Goal: Communication & Community: Participate in discussion

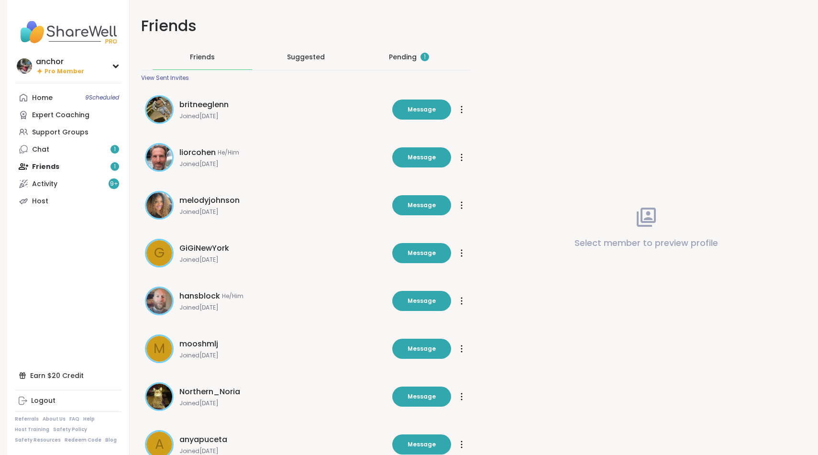
click at [407, 55] on div "Pending 1" at bounding box center [409, 57] width 40 height 10
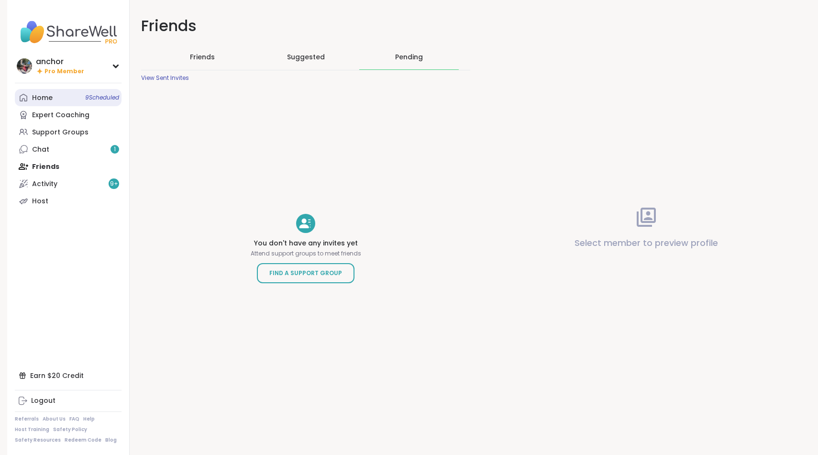
click at [75, 101] on link "Home 9 Scheduled" at bounding box center [68, 97] width 107 height 17
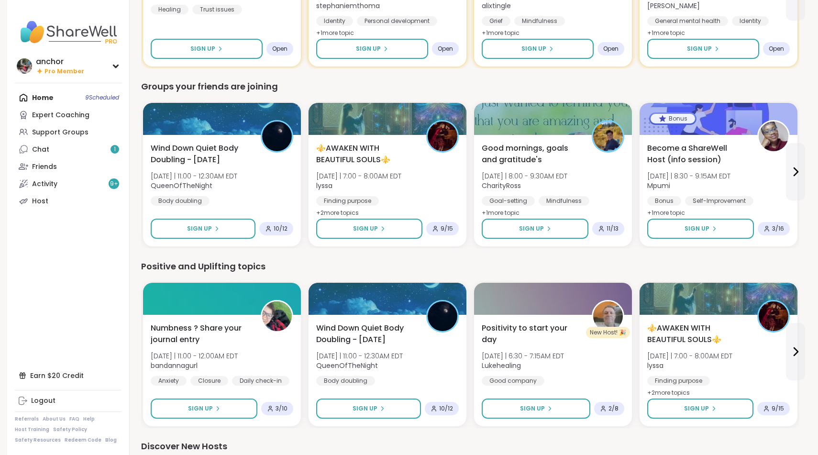
scroll to position [731, 0]
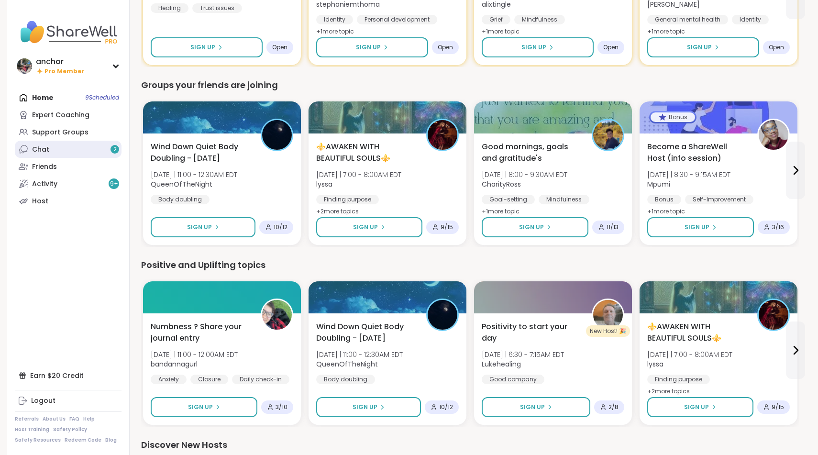
click at [86, 149] on link "Chat 2" at bounding box center [68, 149] width 107 height 17
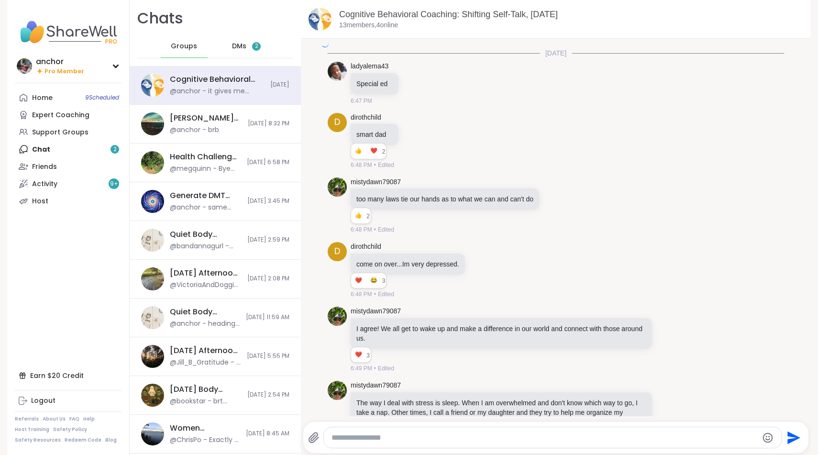
click at [232, 52] on div "DMs 2" at bounding box center [246, 46] width 47 height 23
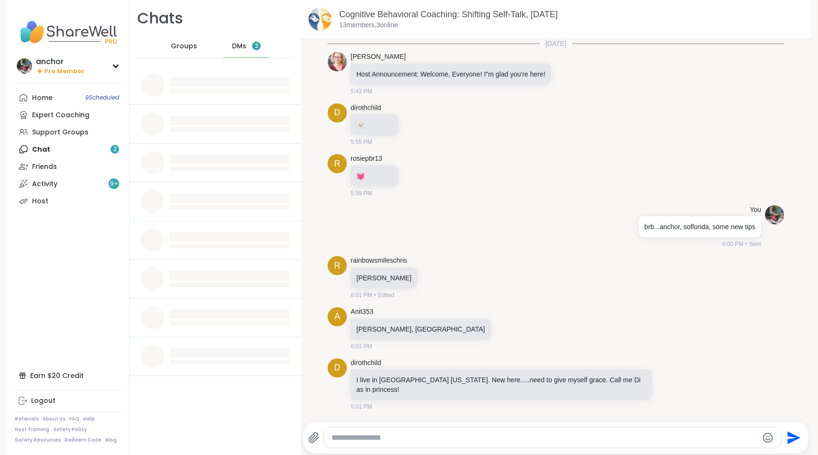
scroll to position [1410, 0]
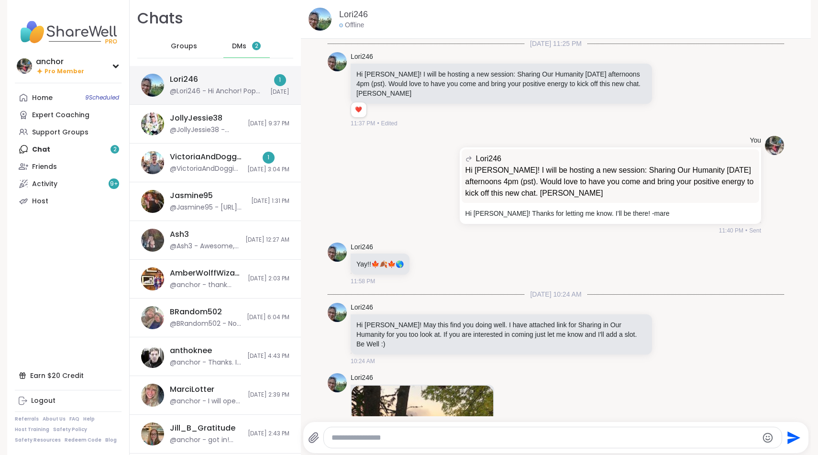
click at [227, 82] on div "Lori246 @Lori246 - Hi Anchor! Pop up Curve balls tomorrow- Wed 15th 4pm -pst if…" at bounding box center [217, 85] width 95 height 22
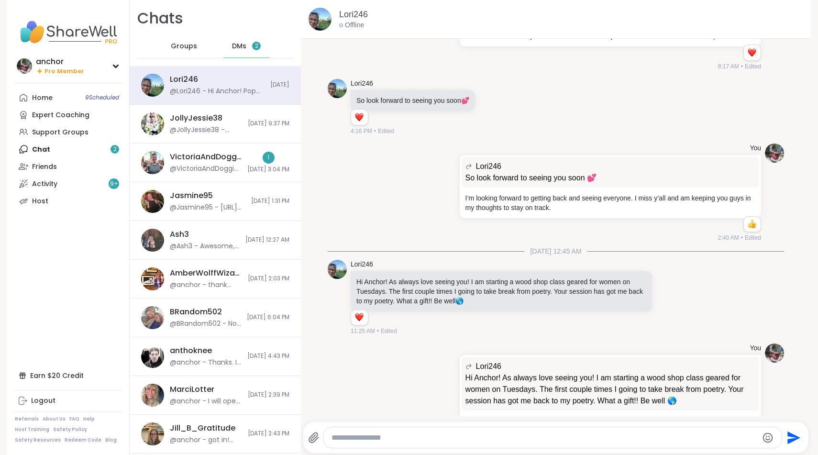
scroll to position [6693, 0]
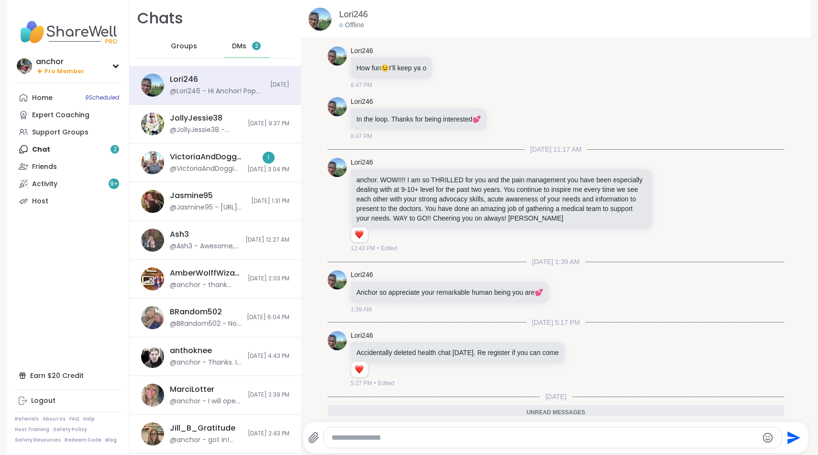
click at [603, 450] on icon at bounding box center [601, 450] width 3 height 1
click at [530, 430] on div "Select Reaction: Heart" at bounding box center [525, 434] width 9 height 9
click at [360, 428] on link "Lori246" at bounding box center [362, 433] width 22 height 10
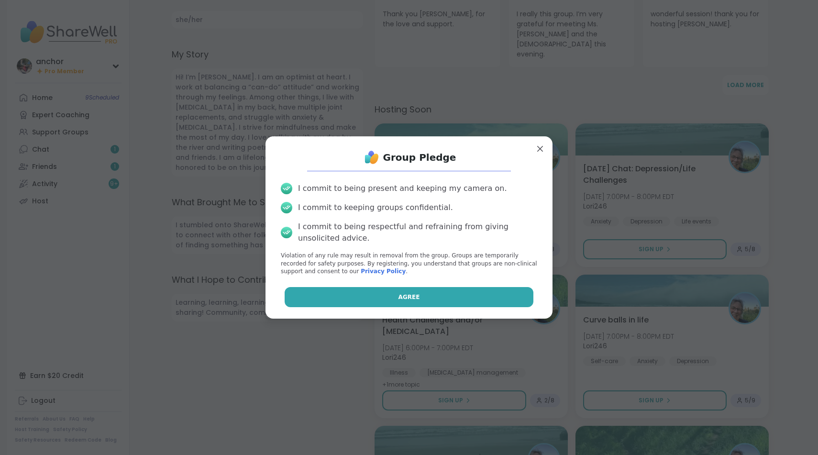
click at [437, 295] on button "Agree" at bounding box center [409, 297] width 249 height 20
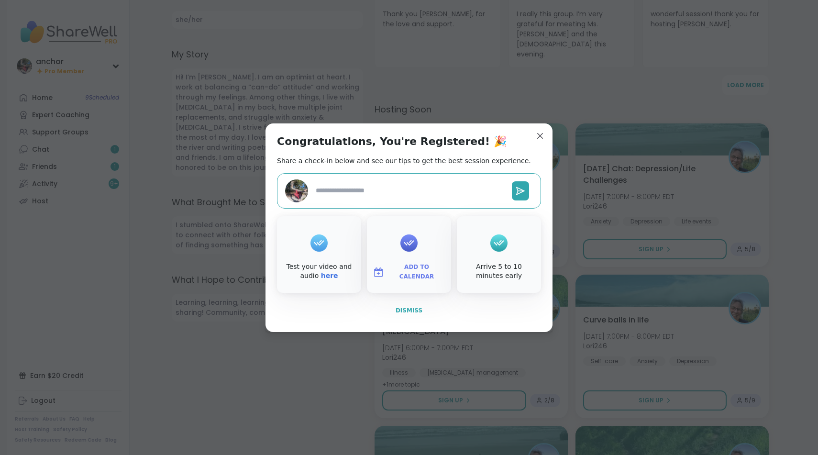
click at [420, 309] on span "Dismiss" at bounding box center [409, 310] width 27 height 7
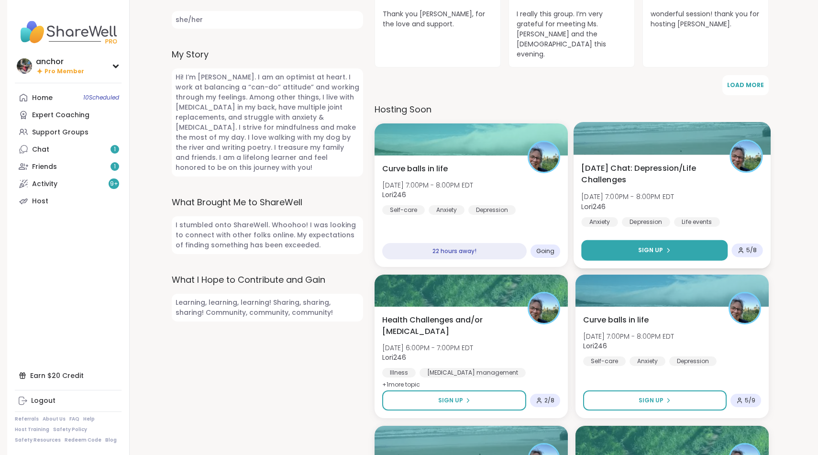
click at [626, 240] on button "Sign Up" at bounding box center [654, 250] width 146 height 21
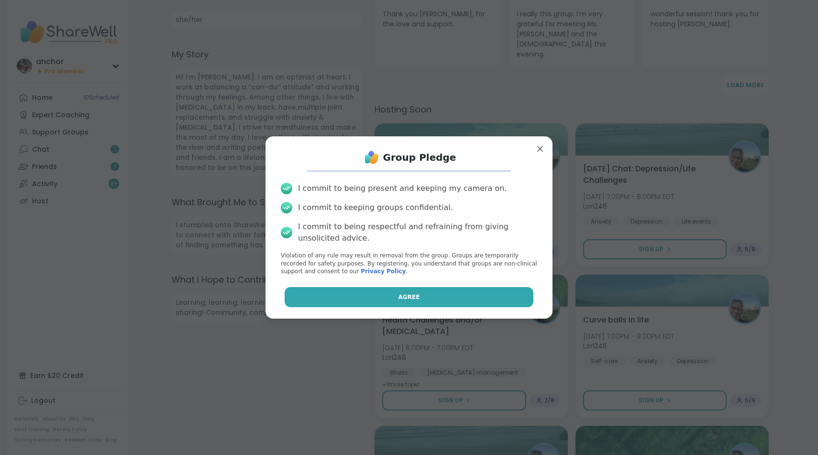
click at [433, 298] on button "Agree" at bounding box center [409, 297] width 249 height 20
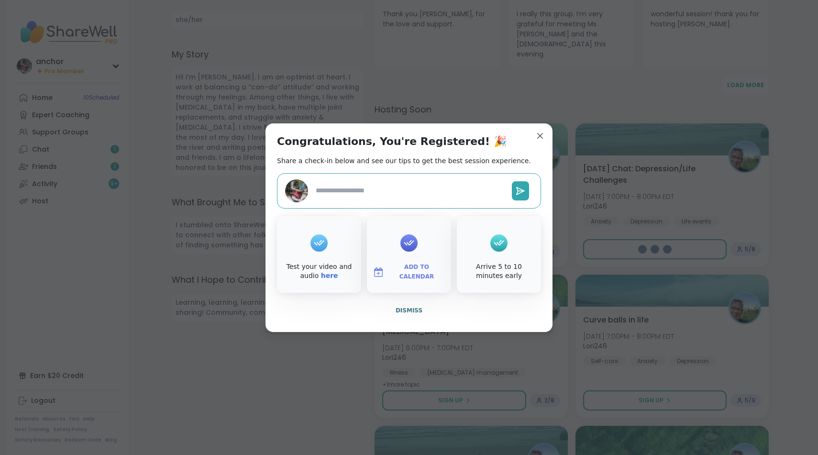
type textarea "*"
click at [412, 303] on button "Dismiss" at bounding box center [409, 310] width 264 height 20
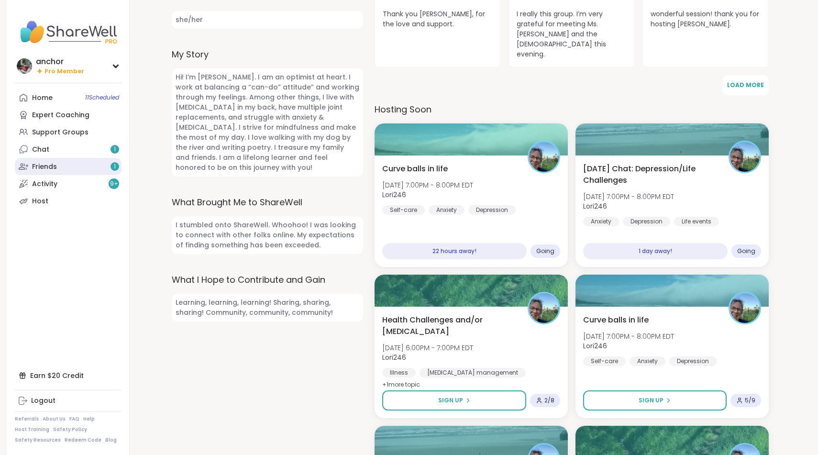
click at [95, 161] on link "Friends 1" at bounding box center [68, 166] width 107 height 17
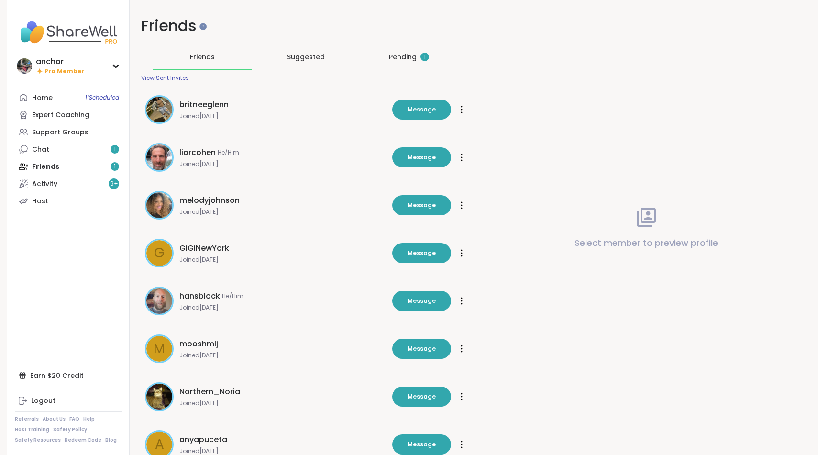
click at [402, 55] on div "Pending 1" at bounding box center [409, 57] width 40 height 10
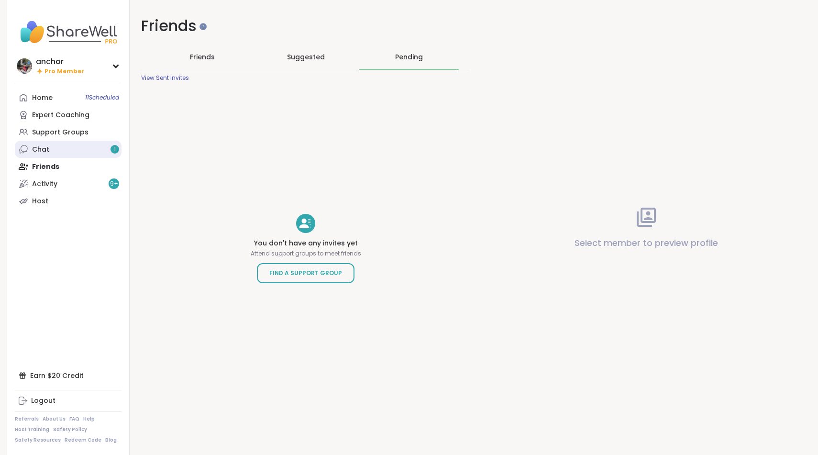
click at [75, 150] on link "Chat 1" at bounding box center [68, 149] width 107 height 17
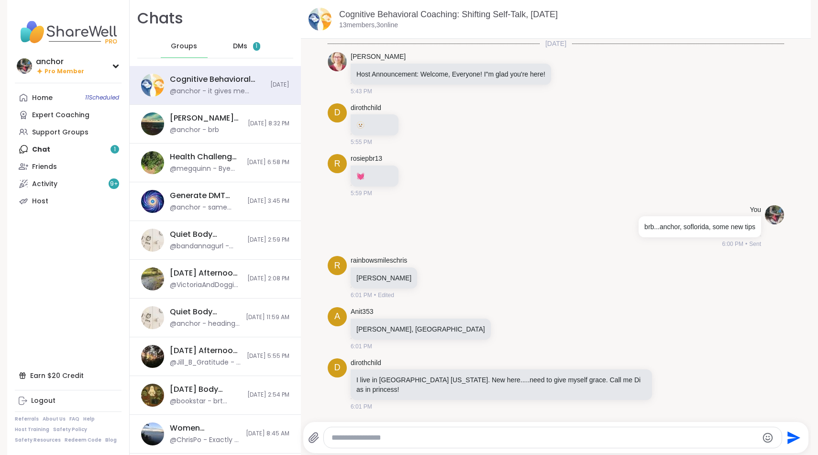
scroll to position [1410, 0]
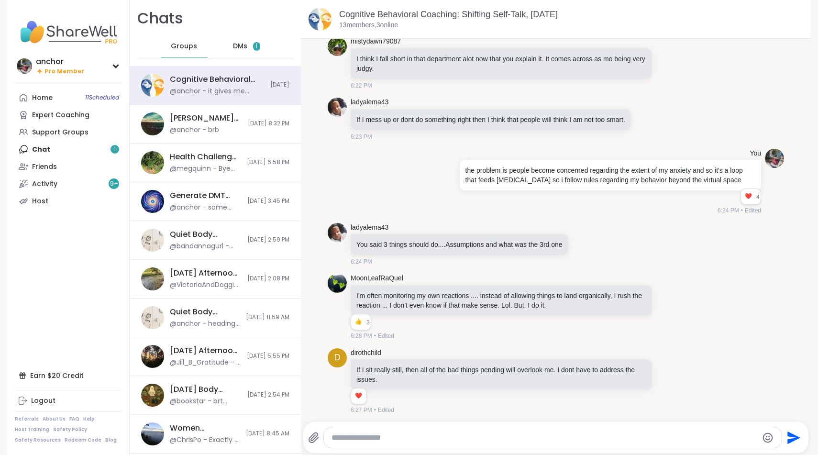
drag, startPoint x: 244, startPoint y: 44, endPoint x: 250, endPoint y: 42, distance: 5.9
click at [243, 44] on span "DMs" at bounding box center [240, 47] width 14 height 10
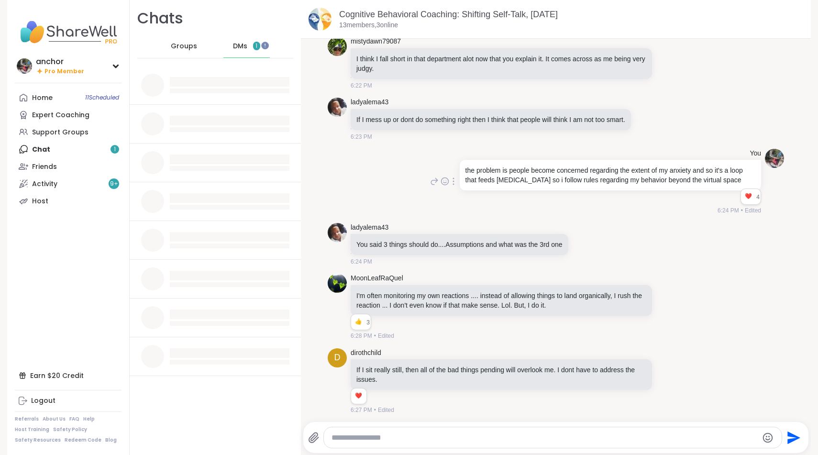
scroll to position [0, 0]
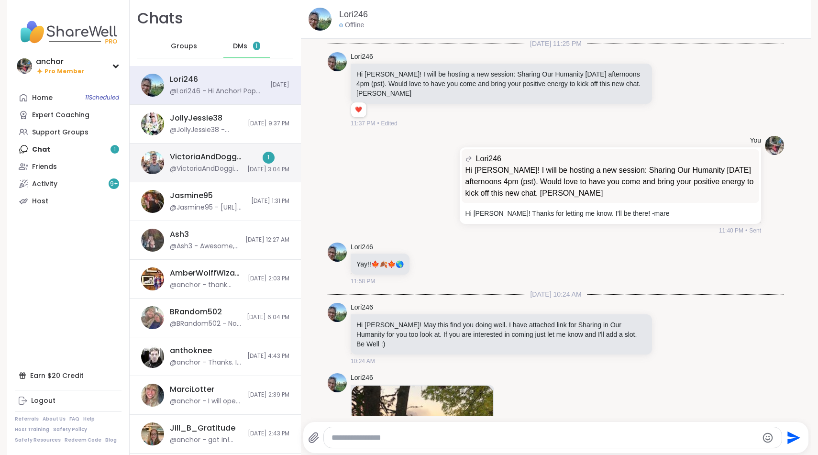
scroll to position [1756, 0]
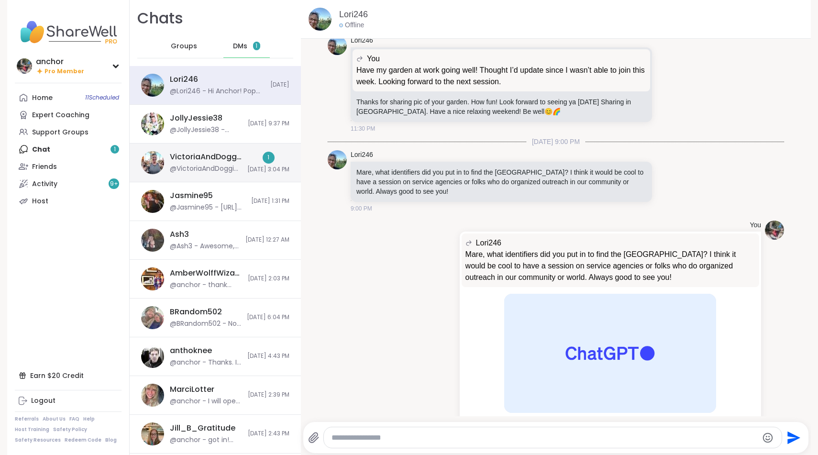
click at [254, 166] on span "[DATE] 3:04 PM" at bounding box center [268, 170] width 42 height 8
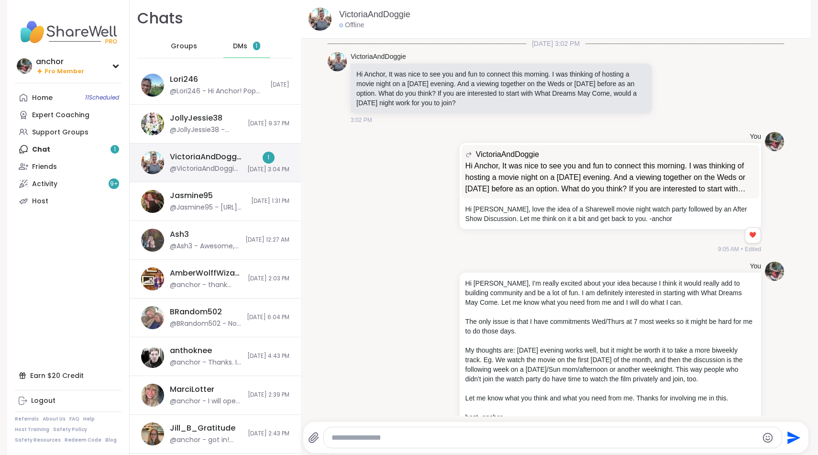
scroll to position [1042, 0]
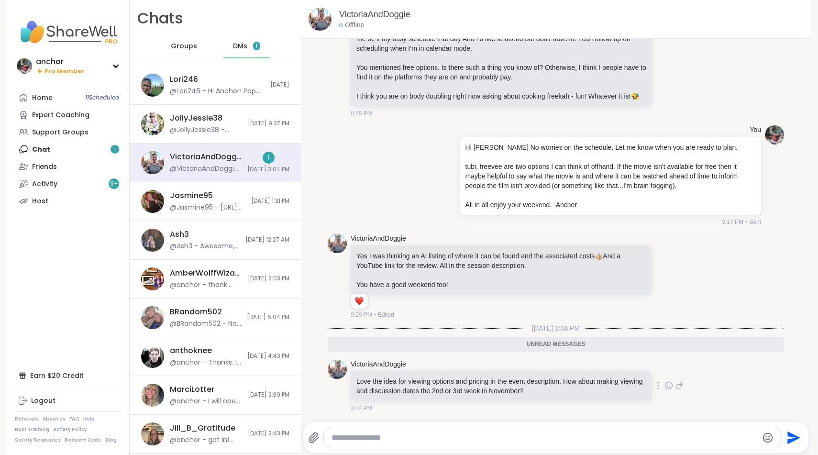
click at [670, 387] on icon at bounding box center [668, 386] width 9 height 10
click at [679, 387] on icon at bounding box center [679, 385] width 9 height 11
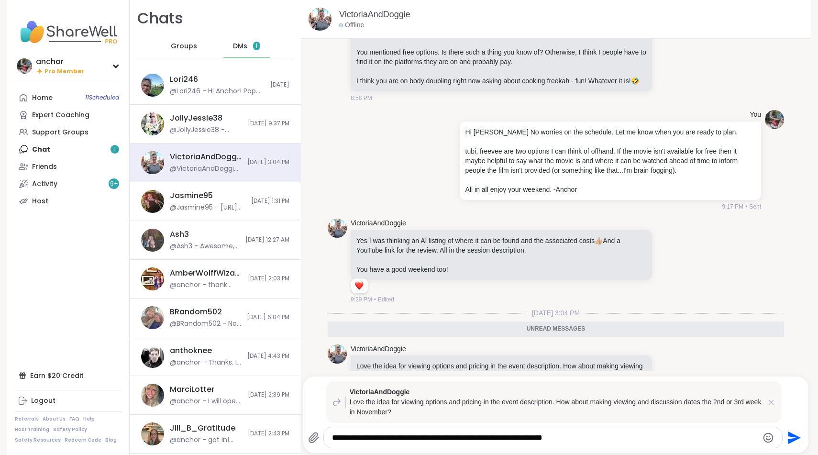
drag, startPoint x: 576, startPoint y: 437, endPoint x: 379, endPoint y: 439, distance: 196.6
click at [379, 439] on textarea "**********" at bounding box center [545, 438] width 426 height 10
type textarea "**********"
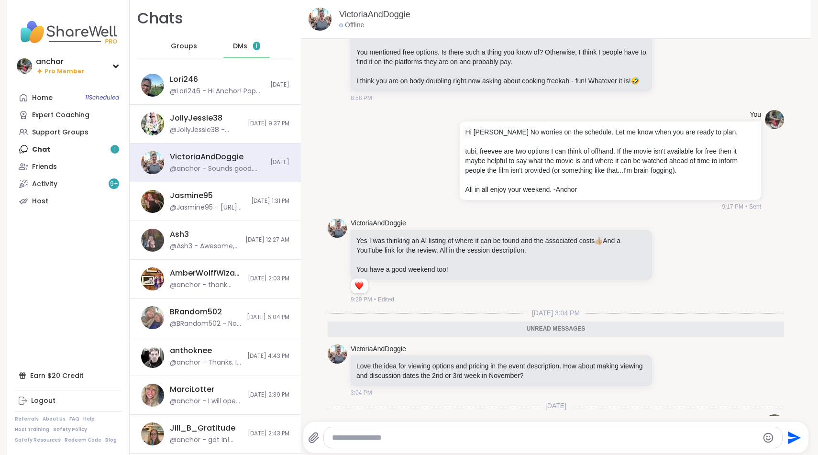
scroll to position [1124, 0]
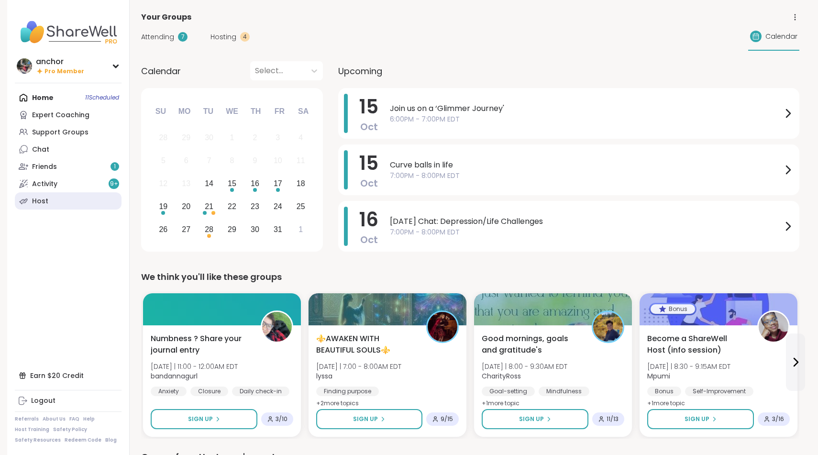
click at [48, 195] on link "Host" at bounding box center [68, 200] width 107 height 17
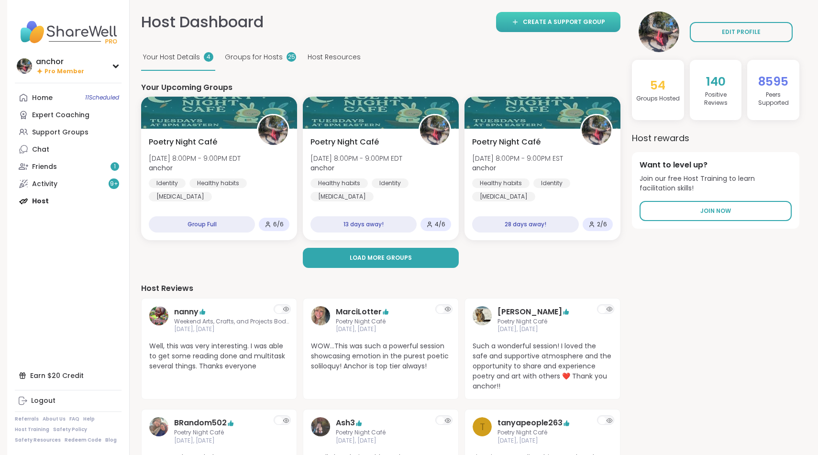
click at [577, 24] on span "Create a support group" at bounding box center [564, 22] width 82 height 9
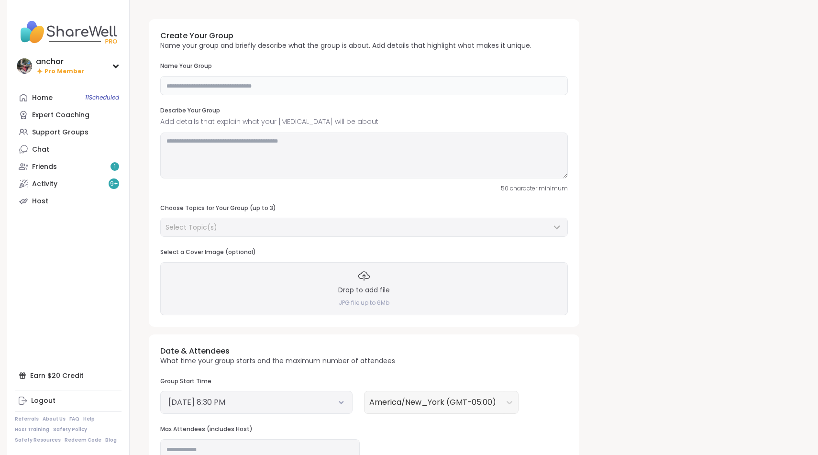
click at [266, 78] on input "text" at bounding box center [364, 85] width 408 height 19
type input "**********"
click at [53, 101] on link "Home 11 Scheduled" at bounding box center [68, 97] width 107 height 17
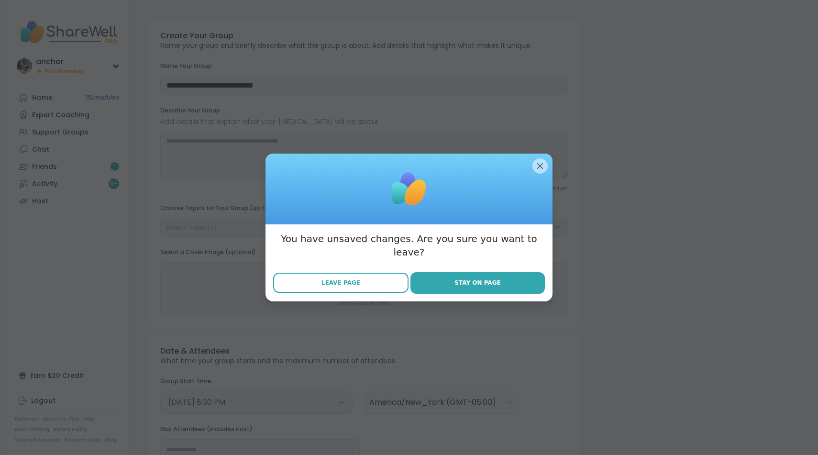
click at [342, 281] on button "Leave Page" at bounding box center [340, 283] width 135 height 20
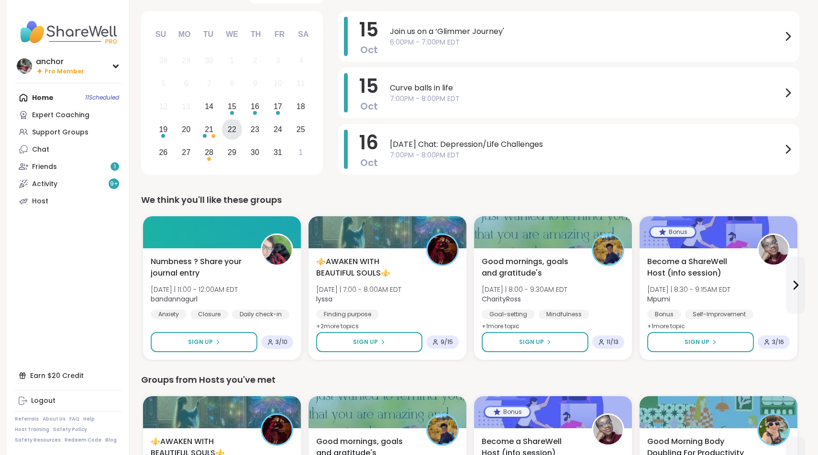
scroll to position [77, 0]
click at [81, 128] on div "Support Groups" at bounding box center [60, 133] width 56 height 10
